Goal: Complete application form

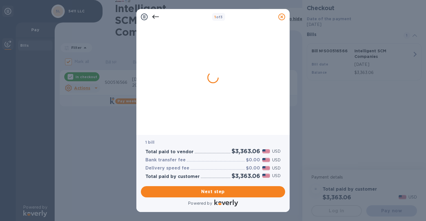
checkbox input "false"
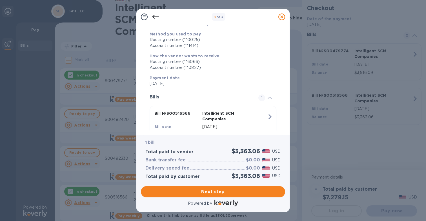
scroll to position [97, 0]
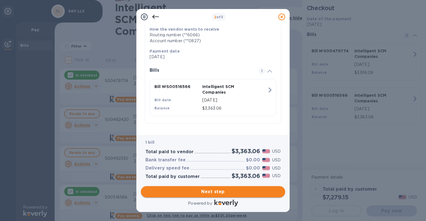
click at [213, 193] on span "Next step" at bounding box center [212, 192] width 135 height 7
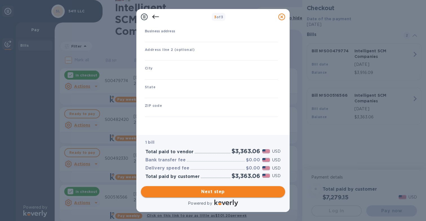
scroll to position [55, 0]
type input "[GEOGRAPHIC_DATA]"
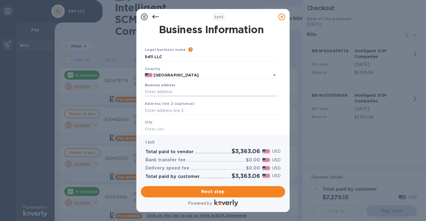
click at [158, 91] on input "Business address" at bounding box center [211, 92] width 133 height 8
type input "[STREET_ADDRESS]"
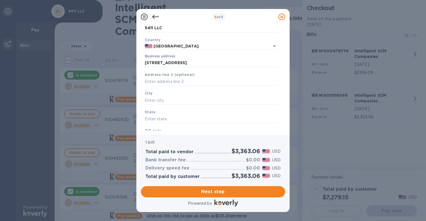
scroll to position [49, 0]
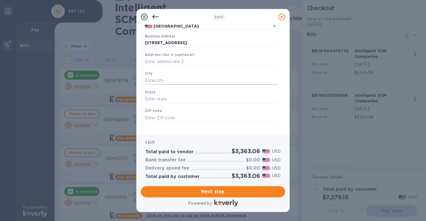
click at [164, 82] on input "text" at bounding box center [211, 80] width 133 height 8
type input "[GEOGRAPHIC_DATA]"
click at [159, 100] on input "text" at bounding box center [211, 99] width 133 height 8
type input "[GEOGRAPHIC_DATA]"
click at [156, 117] on input "text" at bounding box center [211, 118] width 133 height 8
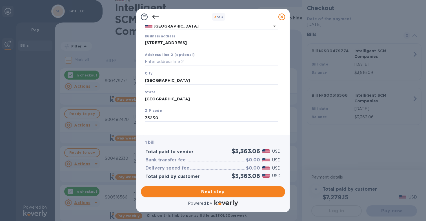
type input "75230"
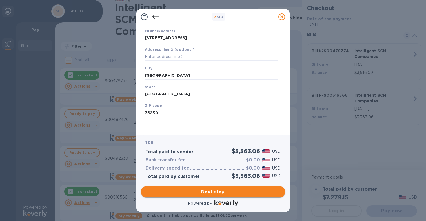
click at [209, 193] on span "Next step" at bounding box center [212, 192] width 135 height 7
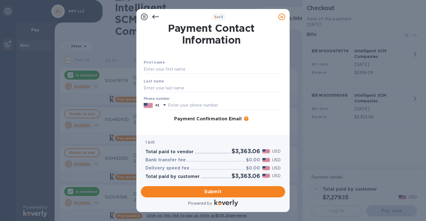
scroll to position [1, 0]
click at [183, 68] on input "text" at bounding box center [211, 70] width 135 height 8
type input "m"
type input "[PERSON_NAME]"
click at [169, 88] on input "text" at bounding box center [211, 88] width 135 height 8
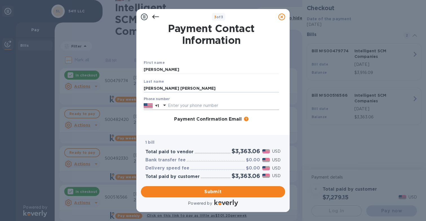
type input "[PERSON_NAME] [PERSON_NAME]"
click at [178, 107] on input "text" at bounding box center [223, 106] width 111 height 8
type input "2148628323"
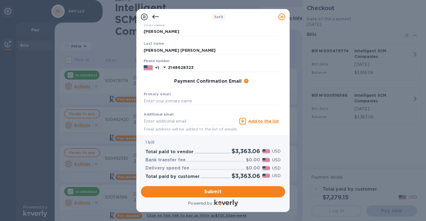
scroll to position [68, 0]
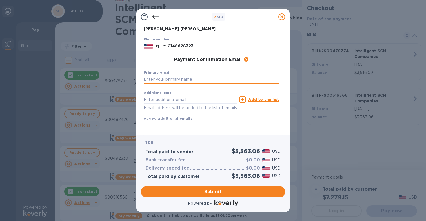
click at [162, 75] on input "text" at bounding box center [211, 79] width 135 height 8
type input "[PERSON_NAME][EMAIL_ADDRESS][DOMAIN_NAME]"
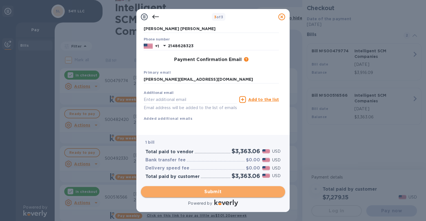
click at [207, 192] on span "Submit" at bounding box center [212, 192] width 135 height 7
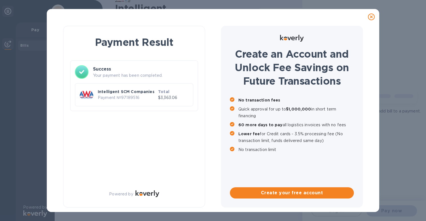
scroll to position [0, 0]
click at [372, 17] on icon at bounding box center [371, 17] width 7 height 7
